Goal: Communication & Community: Ask a question

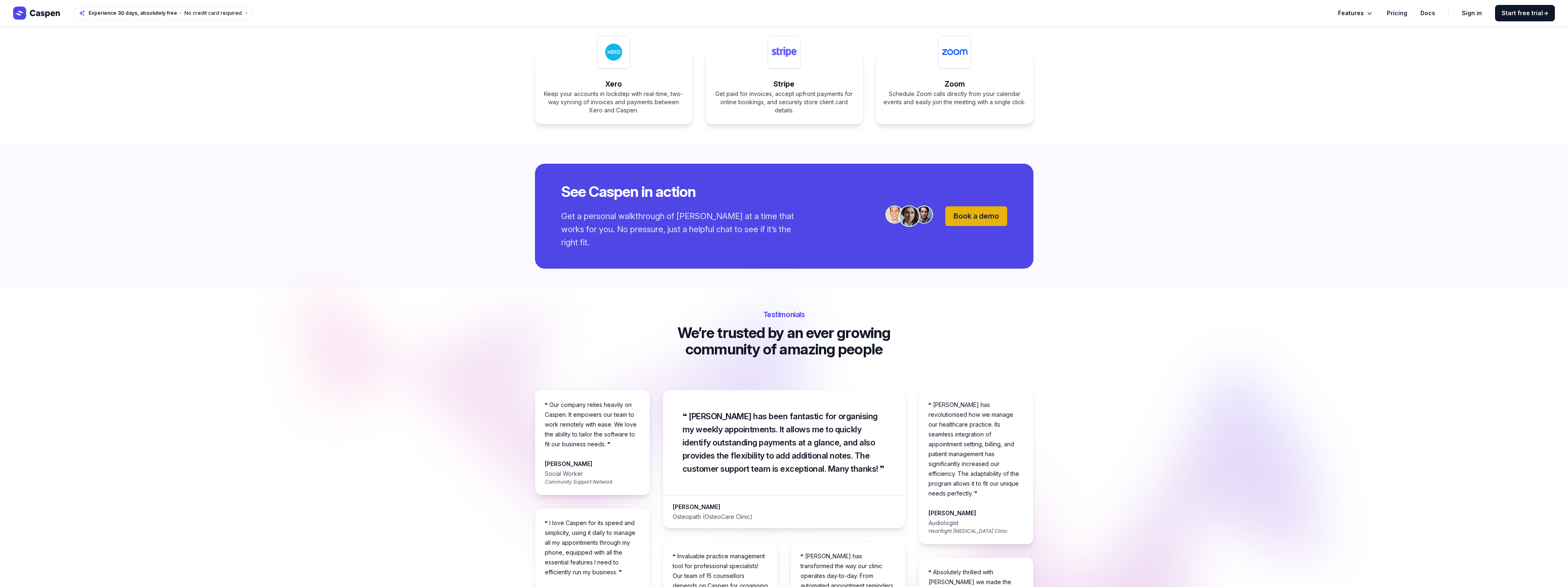
scroll to position [1271, 0]
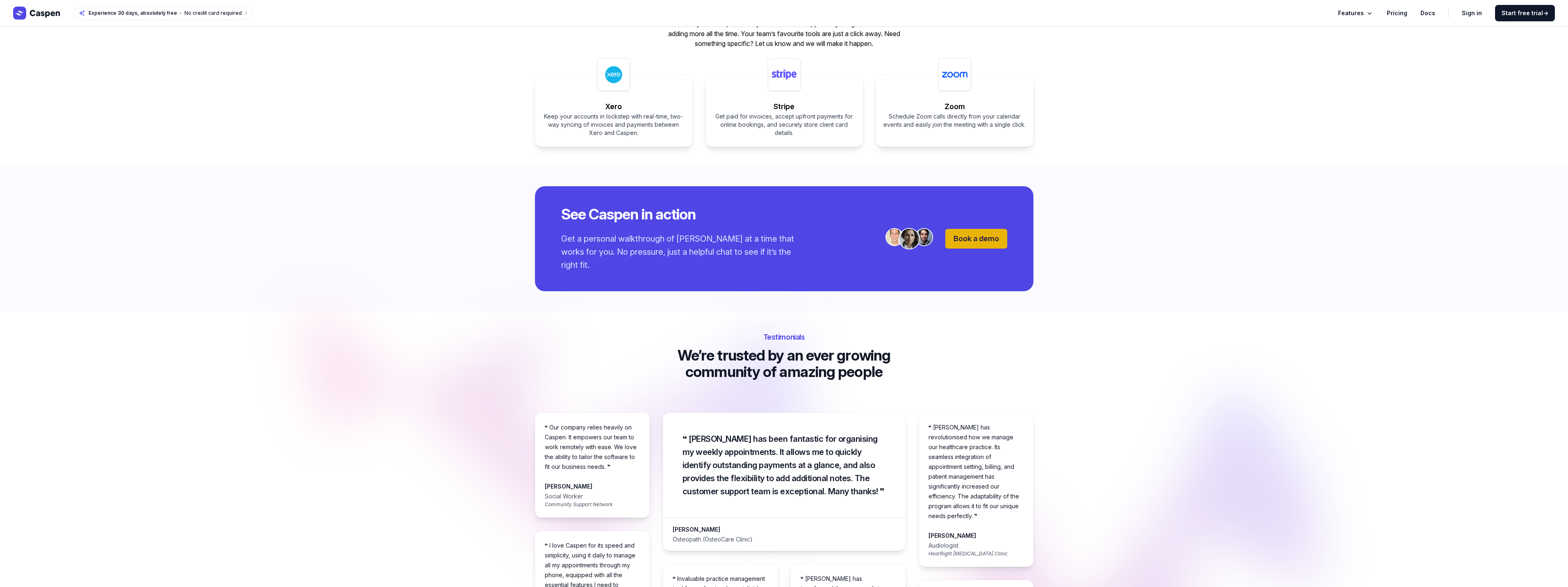
click at [991, 236] on span "Book a demo" at bounding box center [976, 239] width 46 height 9
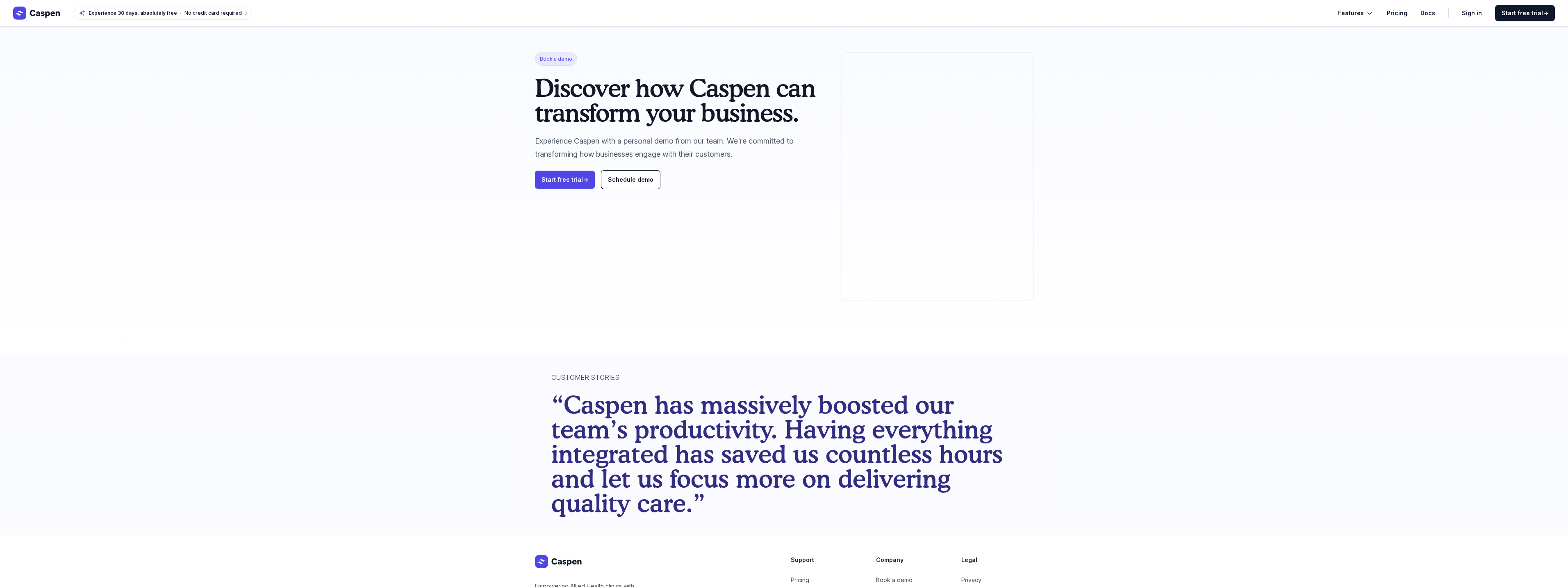
scroll to position [86, 0]
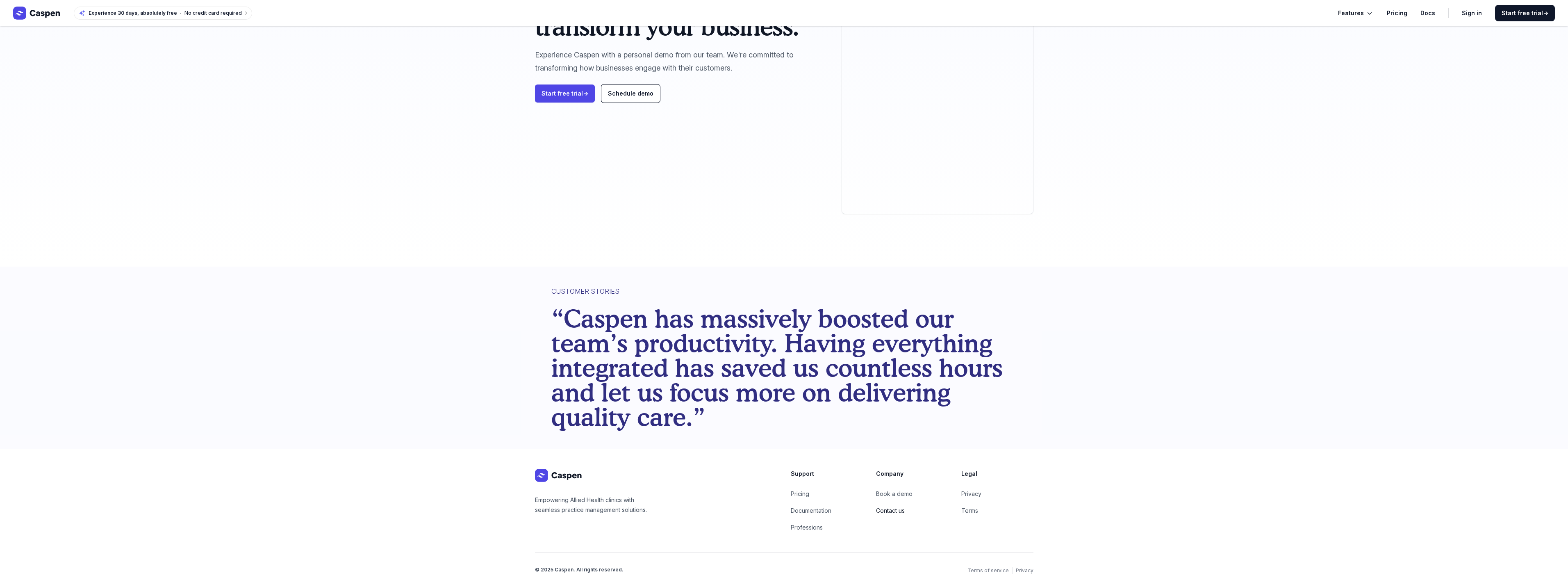
click at [894, 509] on link "Contact us" at bounding box center [890, 510] width 29 height 7
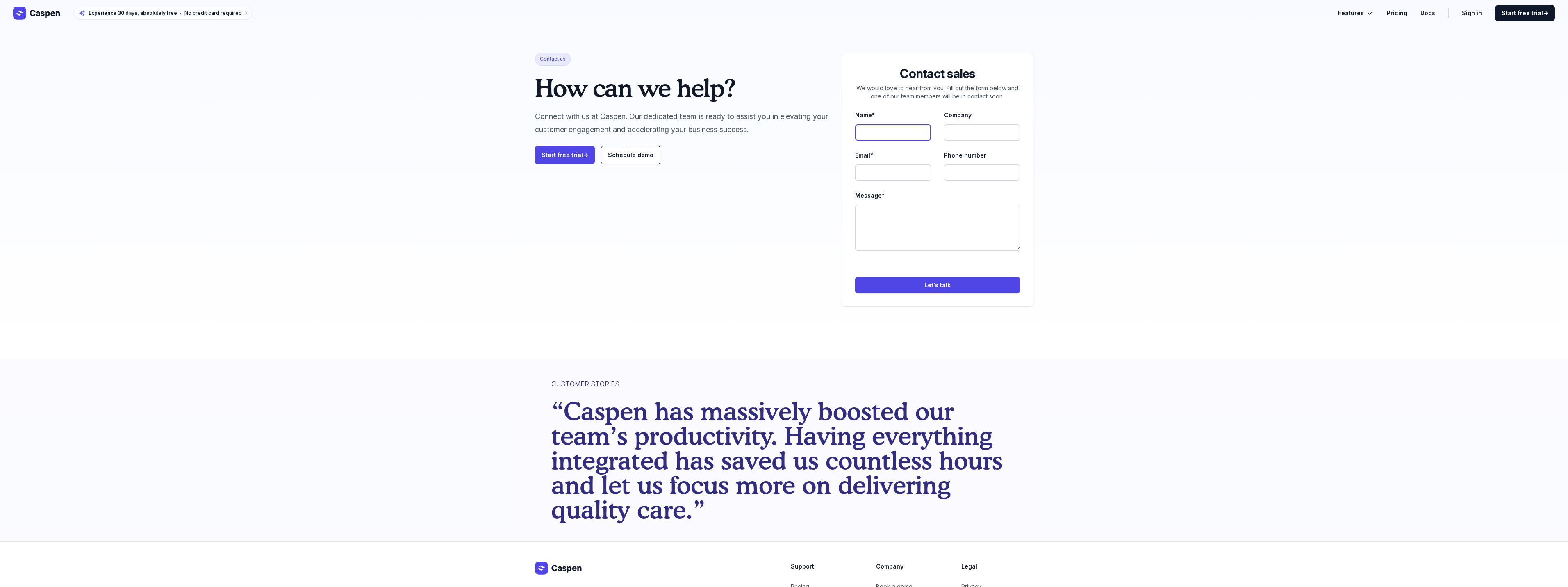
click at [880, 132] on input "Name*" at bounding box center [893, 132] width 76 height 16
type input "Allen"
type input "Test"
type input "allen.slev@gmail.com"
type input "93949494"
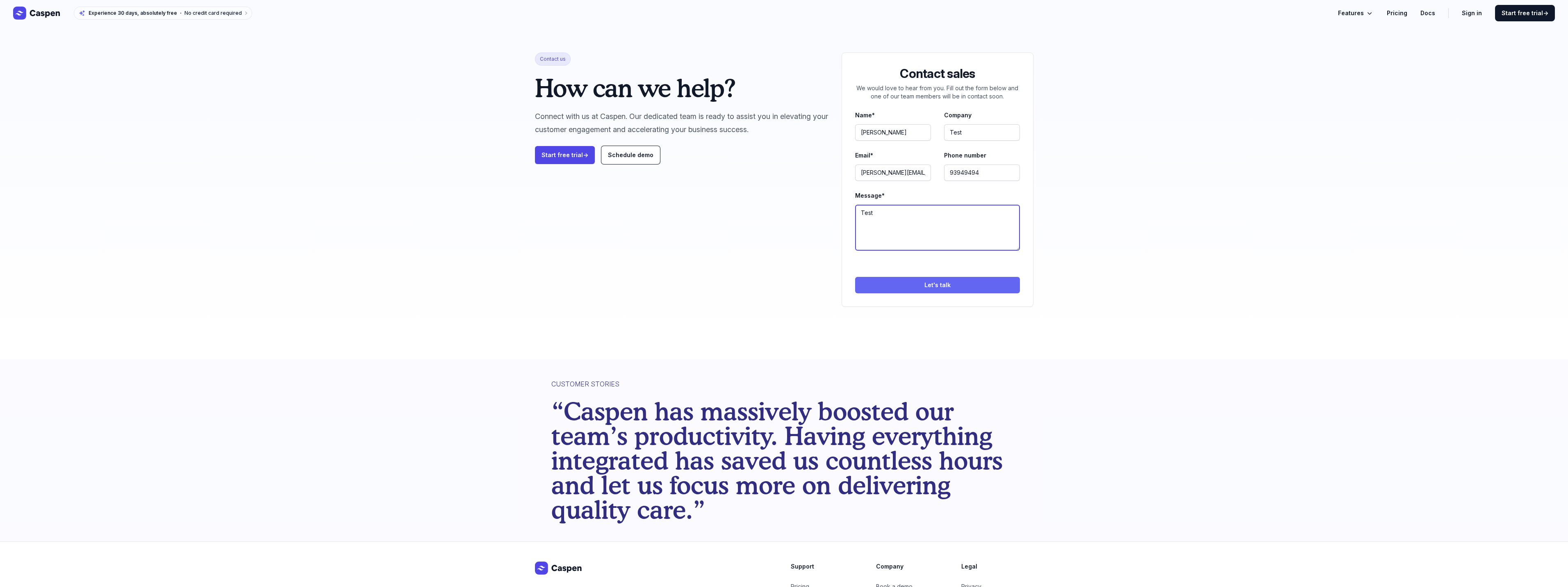
type textarea "Test"
click at [934, 283] on button "Let's talk" at bounding box center [937, 285] width 164 height 16
click at [947, 284] on button "Let's talk" at bounding box center [937, 285] width 164 height 16
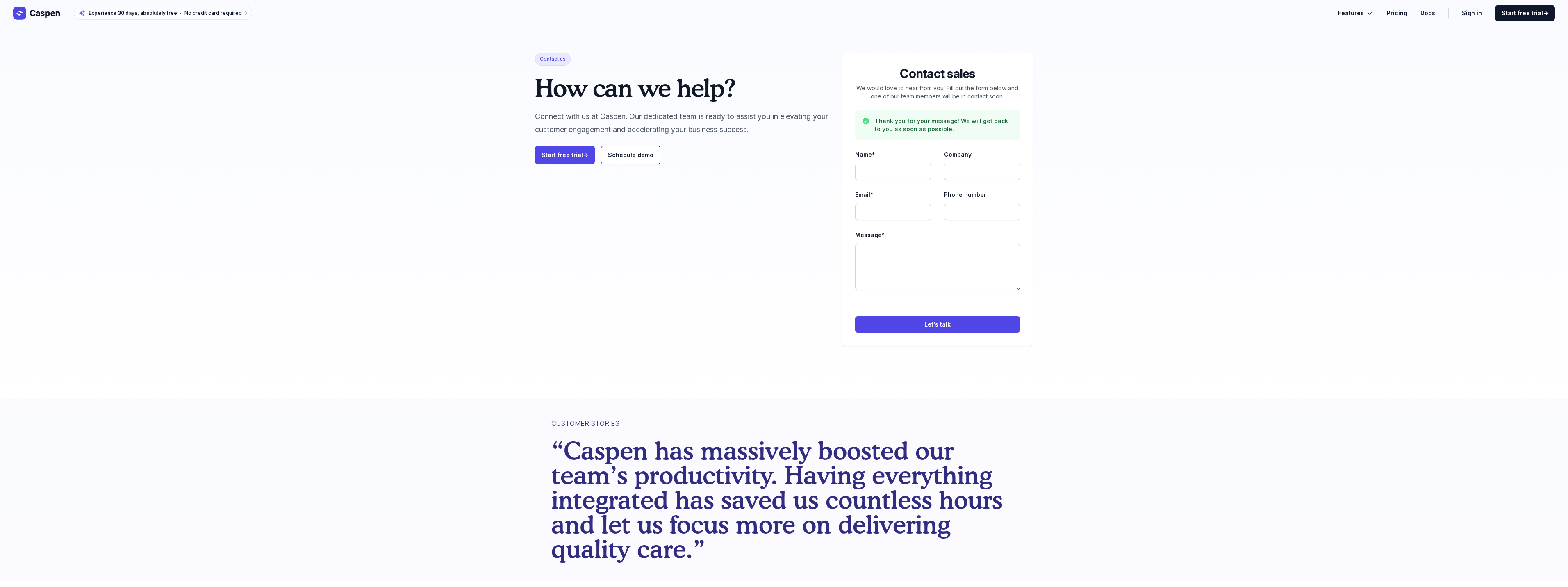
click at [1135, 158] on div "Contact us How can we help? Connect with us at [GEOGRAPHIC_DATA]. Our dedicated…" at bounding box center [784, 199] width 1568 height 399
